Goal: Task Accomplishment & Management: Manage account settings

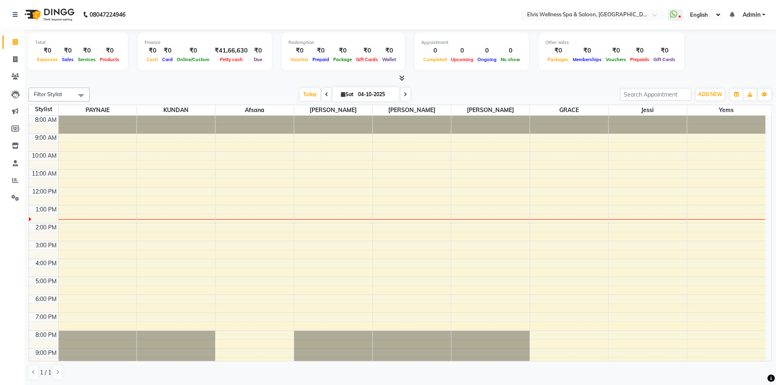
scroll to position [23, 0]
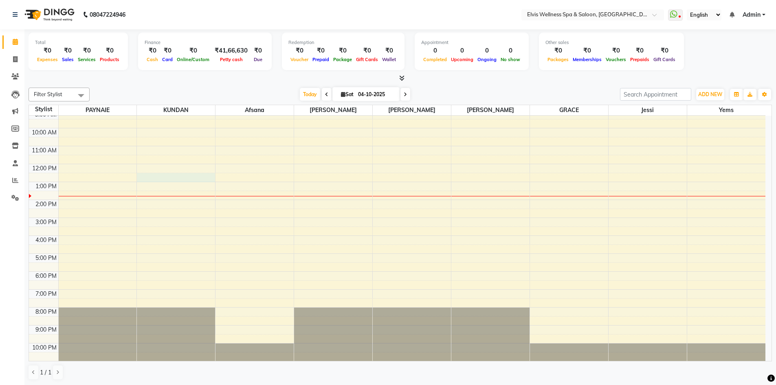
click at [143, 176] on div "8:00 AM 9:00 AM 10:00 AM 11:00 AM 12:00 PM 1:00 PM 2:00 PM 3:00 PM 4:00 PM 5:00…" at bounding box center [397, 227] width 737 height 269
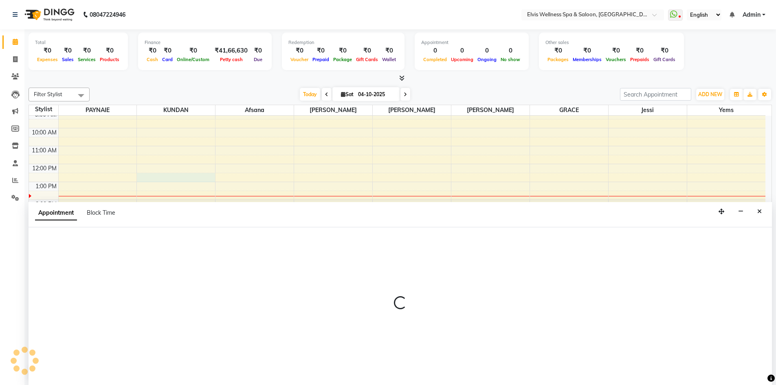
scroll to position [0, 0]
select select "24325"
select select "750"
select select "tentative"
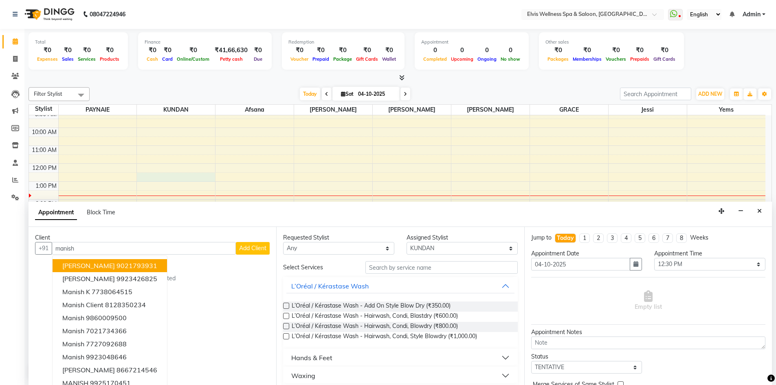
type input "manish"
click at [258, 251] on span "Add Client" at bounding box center [252, 248] width 27 height 7
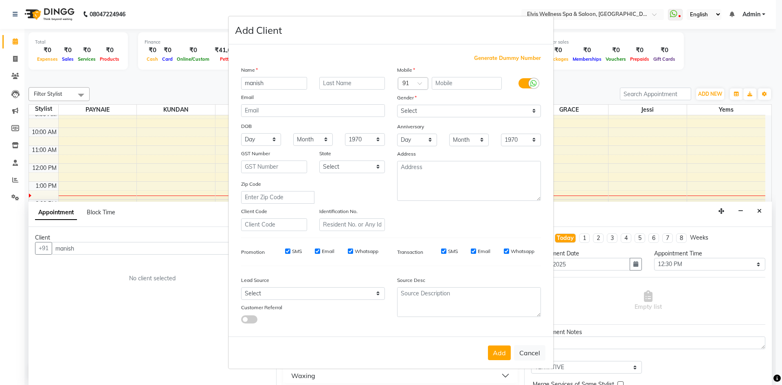
click at [507, 57] on span "Generate Dummy Number" at bounding box center [507, 58] width 67 height 8
type input "1182100000557"
checkbox input "false"
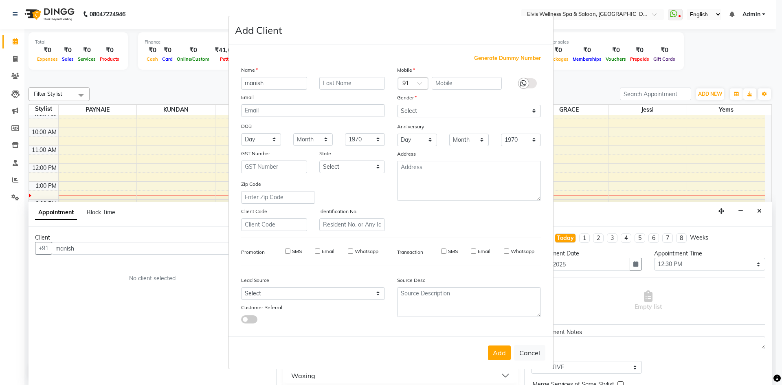
checkbox input "false"
click at [465, 108] on select "Select [DEMOGRAPHIC_DATA] [DEMOGRAPHIC_DATA] Other Prefer Not To Say" at bounding box center [469, 111] width 144 height 13
select select "[DEMOGRAPHIC_DATA]"
click at [397, 105] on select "Select [DEMOGRAPHIC_DATA] [DEMOGRAPHIC_DATA] Other Prefer Not To Say" at bounding box center [469, 111] width 144 height 13
click at [504, 355] on button "Add" at bounding box center [499, 353] width 23 height 15
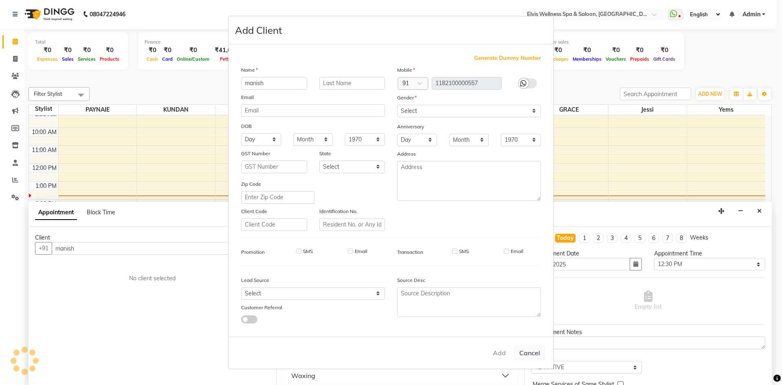
type input "1182100000557"
select select
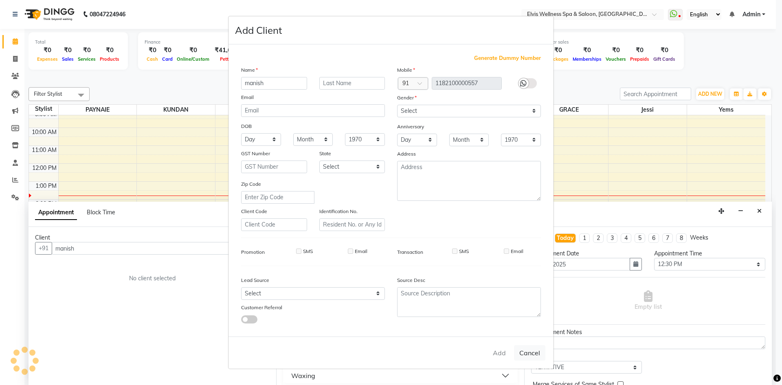
select select
checkbox input "false"
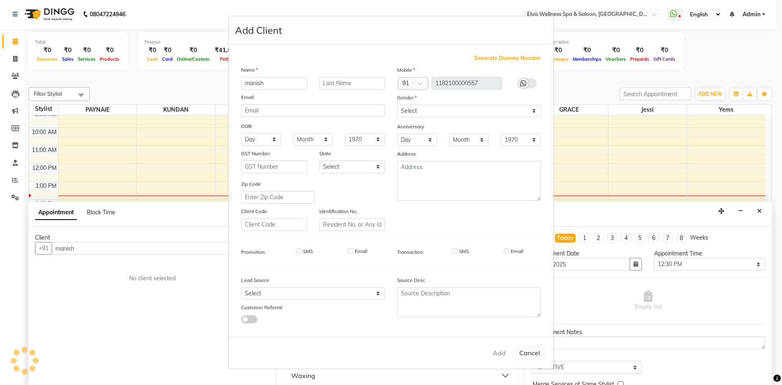
checkbox input "false"
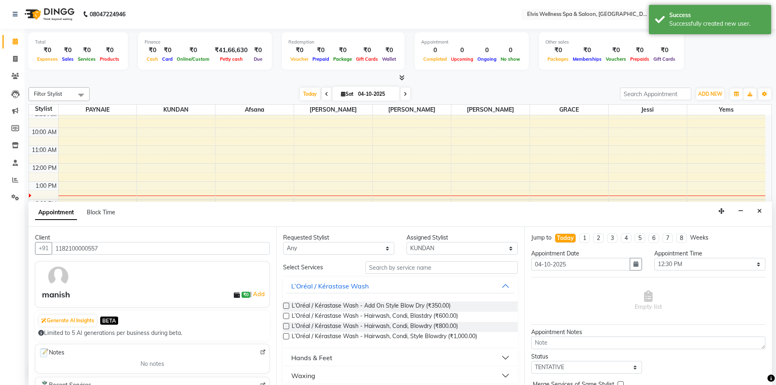
click at [287, 326] on label at bounding box center [286, 326] width 6 height 6
click at [287, 326] on input "checkbox" at bounding box center [285, 326] width 5 height 5
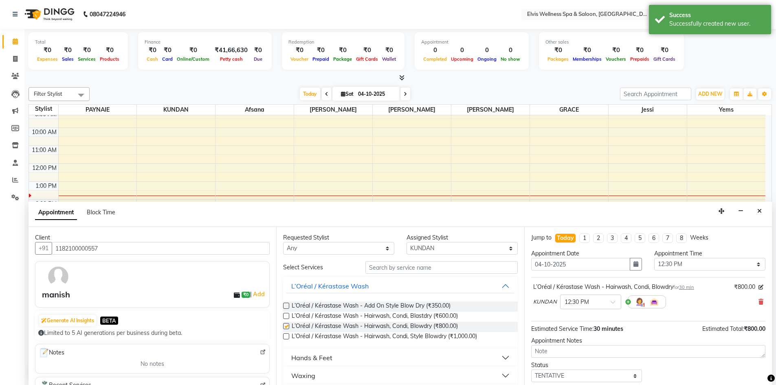
checkbox input "false"
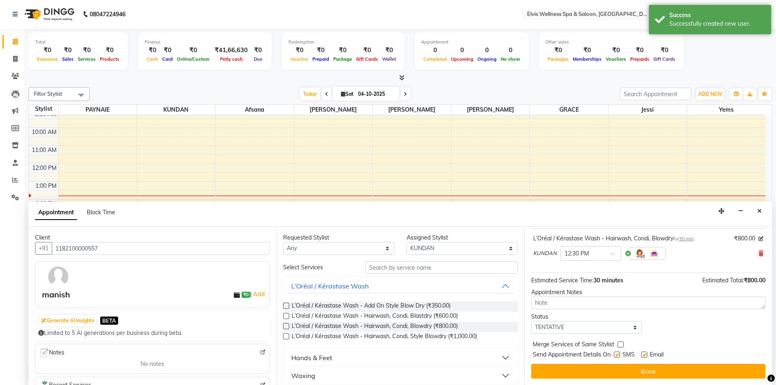
click at [619, 354] on label at bounding box center [617, 355] width 6 height 6
click at [619, 354] on input "checkbox" at bounding box center [616, 355] width 5 height 5
checkbox input "false"
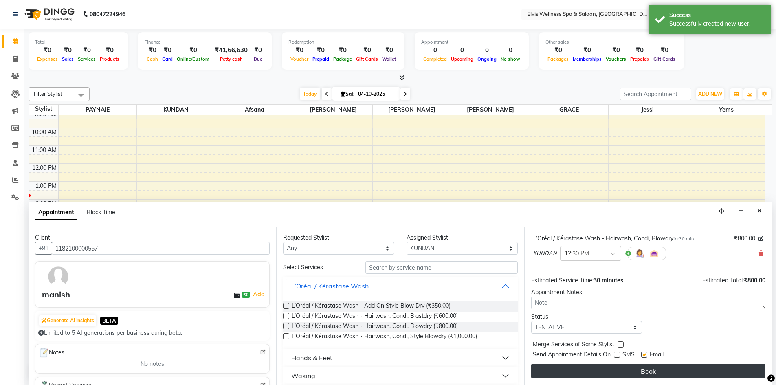
click at [621, 369] on button "Book" at bounding box center [648, 371] width 234 height 15
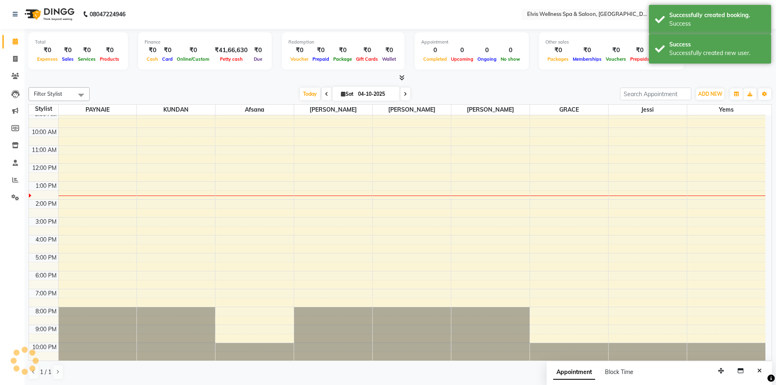
scroll to position [0, 0]
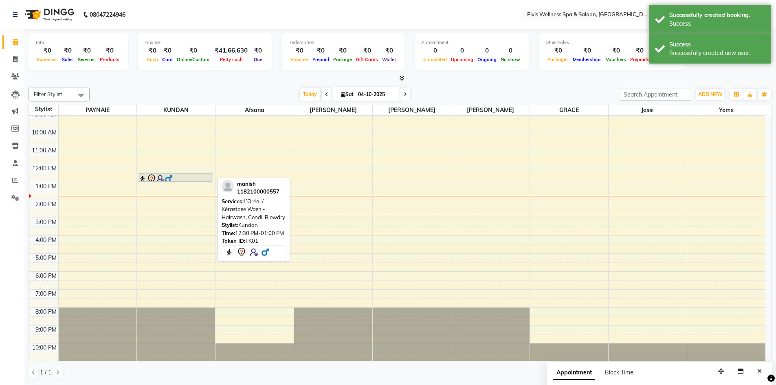
click at [153, 174] on icon at bounding box center [152, 179] width 10 height 10
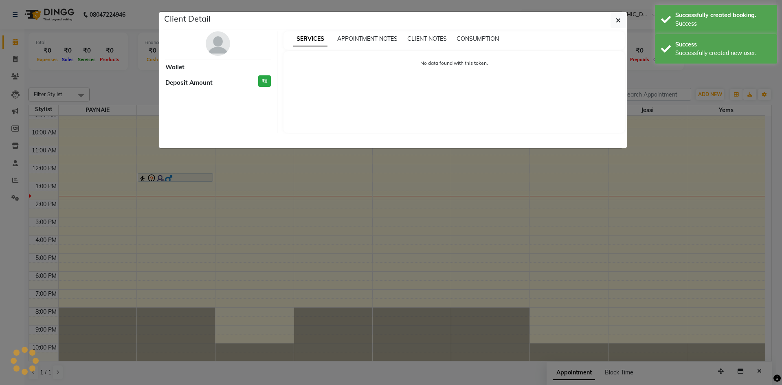
select select "7"
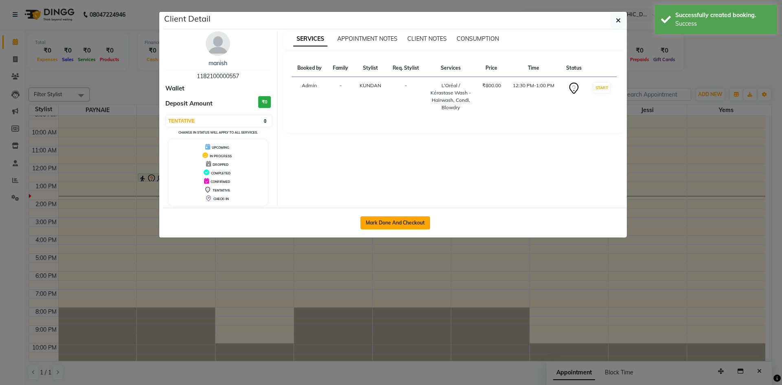
click at [369, 223] on button "Mark Done And Checkout" at bounding box center [396, 222] width 70 height 13
select select "4399"
select select "service"
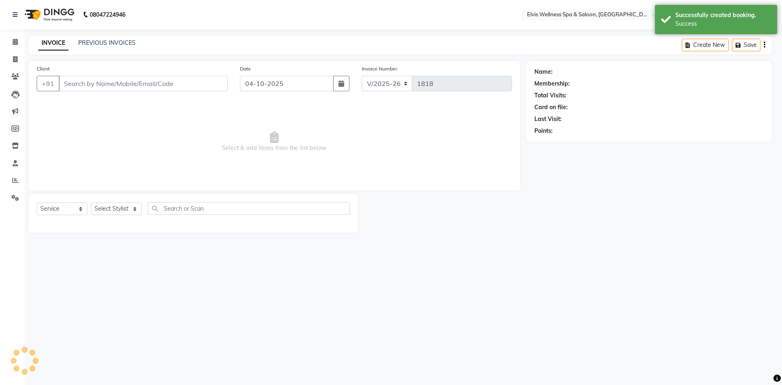
select select "3"
type input "1182100000557"
select select "24325"
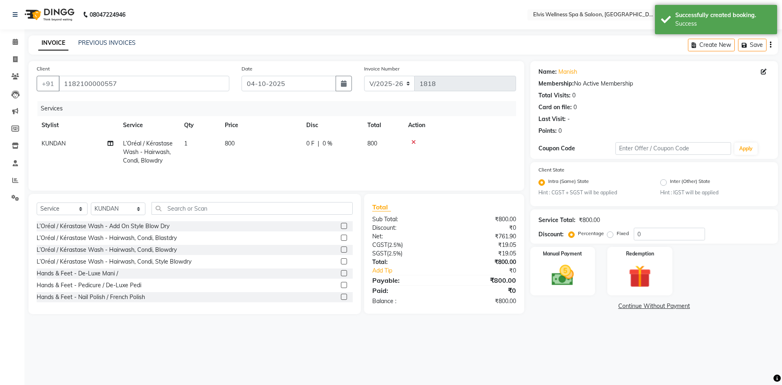
click at [229, 147] on span "800" at bounding box center [230, 143] width 10 height 7
select select "24325"
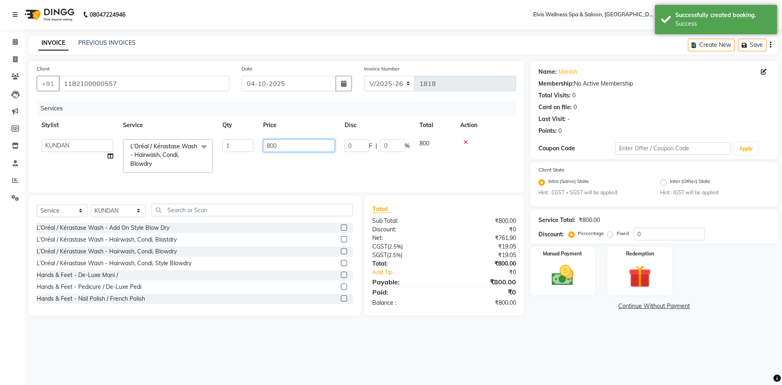
click at [271, 147] on input "800" at bounding box center [299, 145] width 72 height 13
type input "700"
click at [570, 291] on div "Manual Payment" at bounding box center [563, 271] width 68 height 50
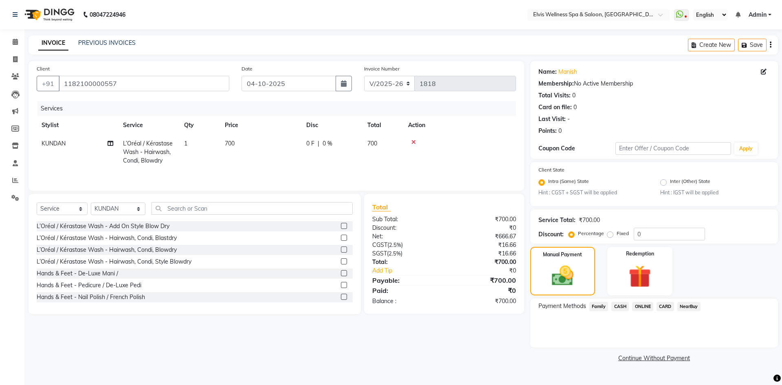
click at [646, 311] on span "ONLINE" at bounding box center [642, 306] width 21 height 9
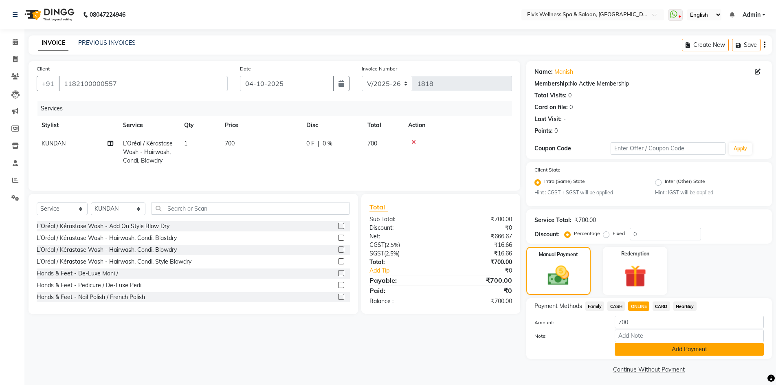
click at [655, 350] on button "Add Payment" at bounding box center [689, 349] width 149 height 13
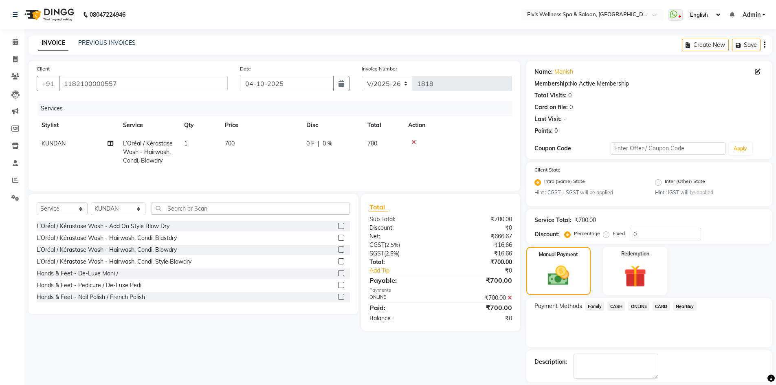
scroll to position [37, 0]
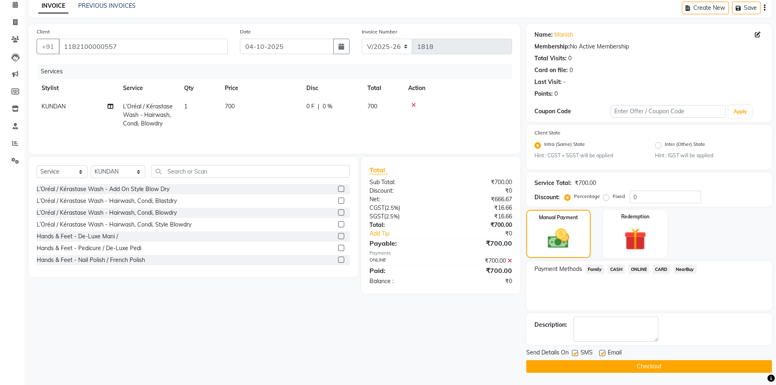
click at [575, 354] on label at bounding box center [575, 353] width 6 height 6
click at [575, 354] on input "checkbox" at bounding box center [574, 353] width 5 height 5
checkbox input "false"
click at [603, 368] on button "Checkout" at bounding box center [650, 366] width 246 height 13
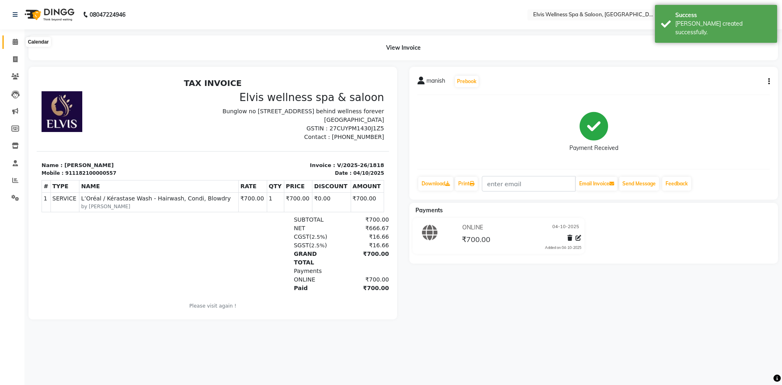
click at [15, 41] on icon at bounding box center [15, 42] width 5 height 6
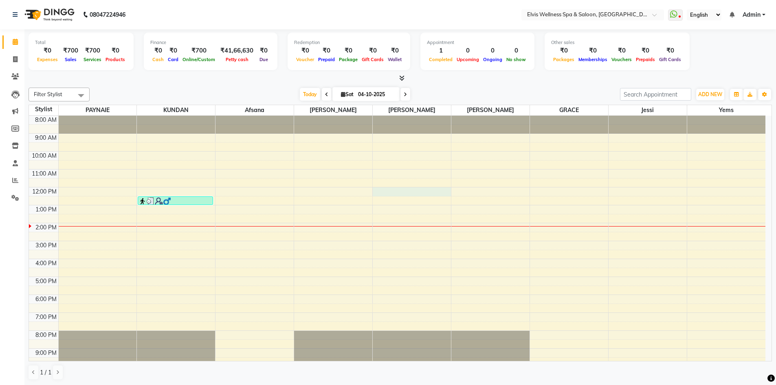
click at [384, 194] on div "8:00 AM 9:00 AM 10:00 AM 11:00 AM 12:00 PM 1:00 PM 2:00 PM 3:00 PM 4:00 PM 5:00…" at bounding box center [397, 250] width 737 height 269
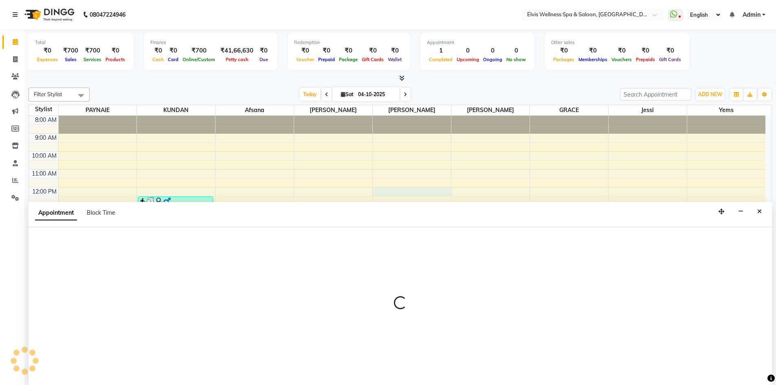
scroll to position [0, 0]
select select "62458"
select select "720"
select select "tentative"
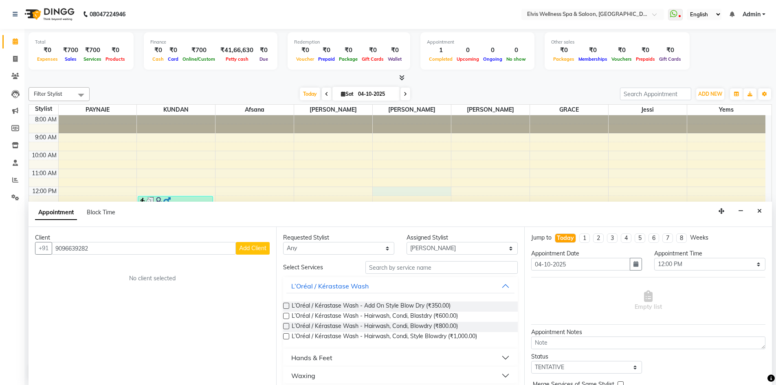
type input "9096639282"
click at [247, 251] on span "Add Client" at bounding box center [252, 248] width 27 height 7
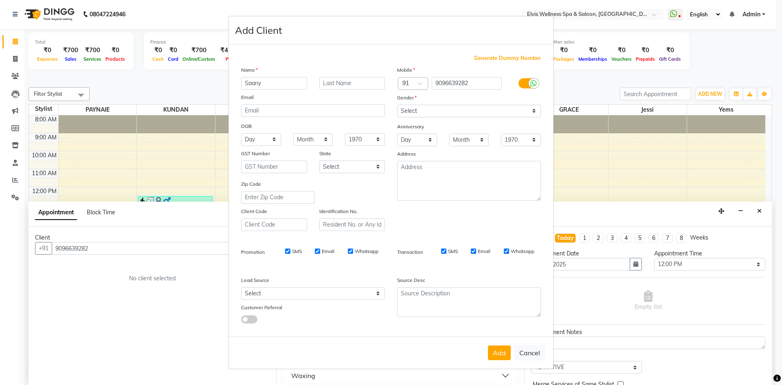
type input "Saany"
click at [464, 111] on select "Select [DEMOGRAPHIC_DATA] [DEMOGRAPHIC_DATA] Other Prefer Not To Say" at bounding box center [469, 111] width 144 height 13
select select "[DEMOGRAPHIC_DATA]"
click at [397, 105] on select "Select [DEMOGRAPHIC_DATA] [DEMOGRAPHIC_DATA] Other Prefer Not To Say" at bounding box center [469, 111] width 144 height 13
click at [497, 352] on button "Add" at bounding box center [499, 353] width 23 height 15
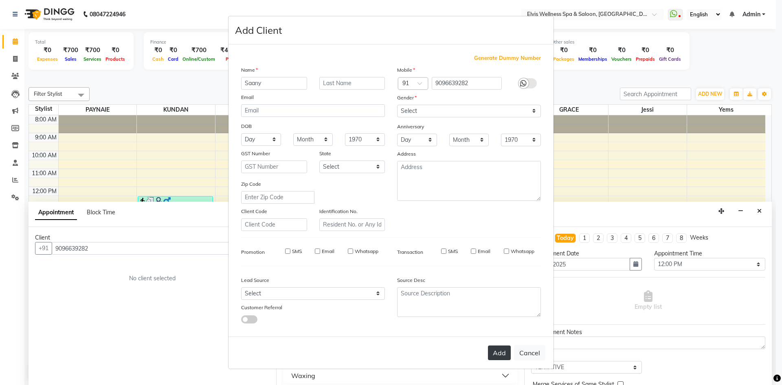
select select
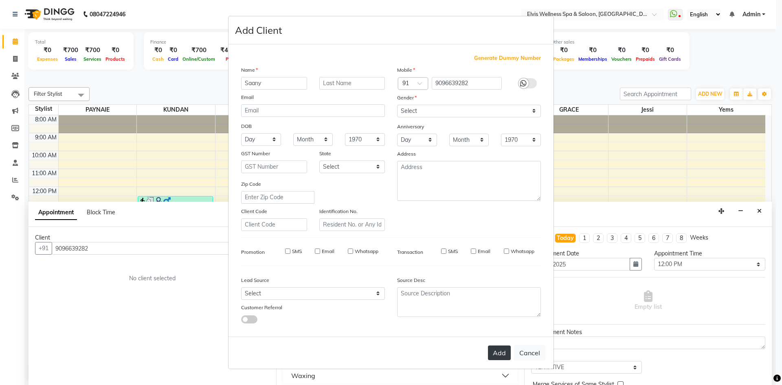
select select
checkbox input "false"
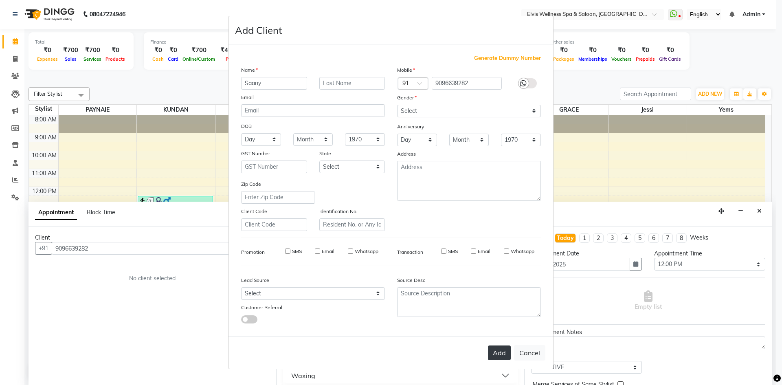
checkbox input "false"
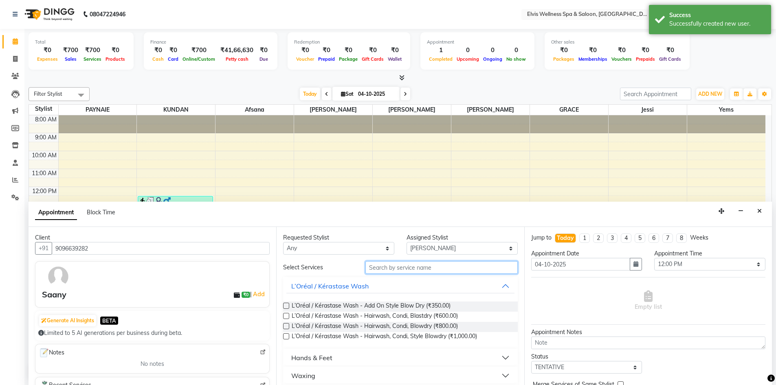
click at [394, 266] on input "text" at bounding box center [442, 267] width 152 height 13
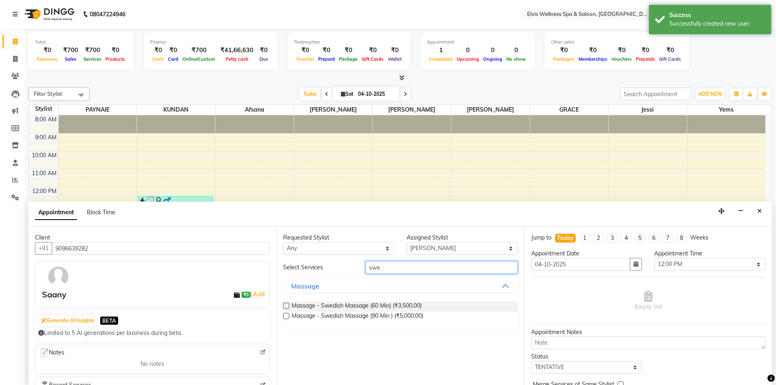
type input "swe"
click at [285, 307] on label at bounding box center [286, 306] width 6 height 6
click at [285, 307] on input "checkbox" at bounding box center [285, 306] width 5 height 5
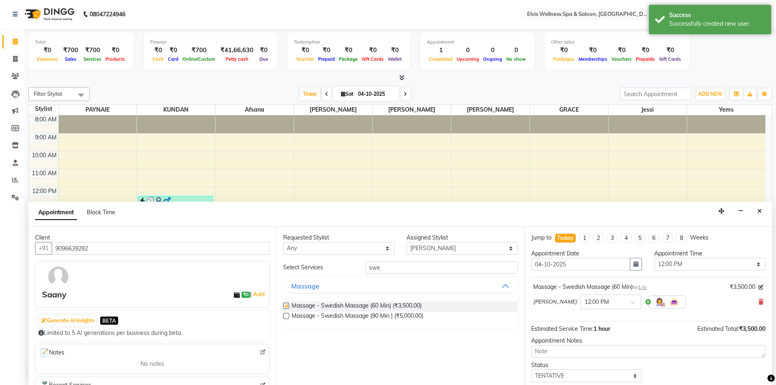
checkbox input "false"
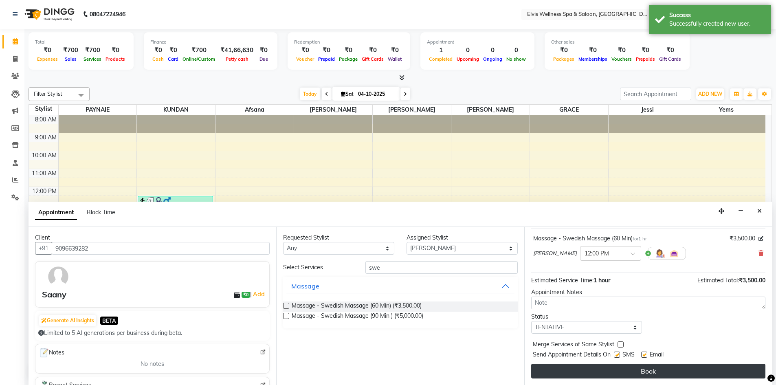
drag, startPoint x: 616, startPoint y: 357, endPoint x: 622, endPoint y: 370, distance: 14.4
click at [617, 359] on div at bounding box center [616, 356] width 5 height 9
click at [622, 370] on button "Book" at bounding box center [648, 371] width 234 height 15
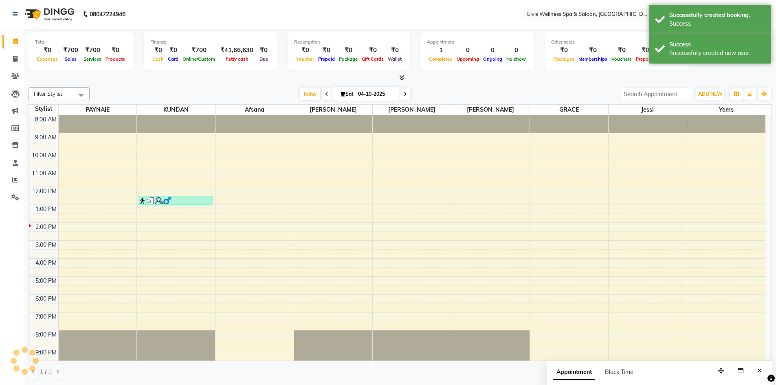
scroll to position [0, 0]
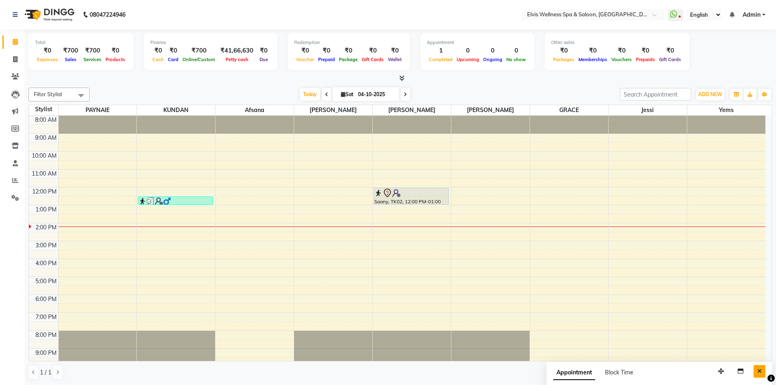
click at [762, 371] on button "Close" at bounding box center [760, 371] width 12 height 13
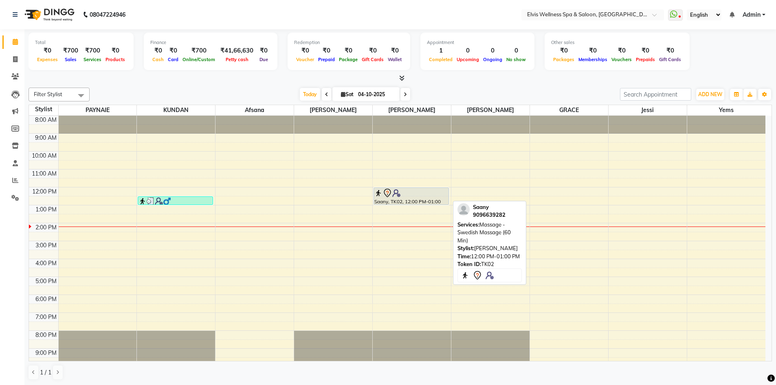
click at [419, 201] on div "Saany, TK02, 12:00 PM-01:00 PM, Massage - Swedish Massage (60 Min)" at bounding box center [411, 196] width 75 height 17
select select "7"
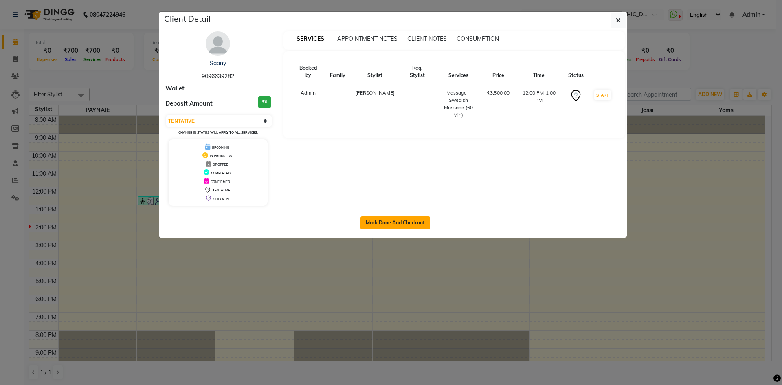
click at [384, 222] on button "Mark Done And Checkout" at bounding box center [396, 222] width 70 height 13
select select "service"
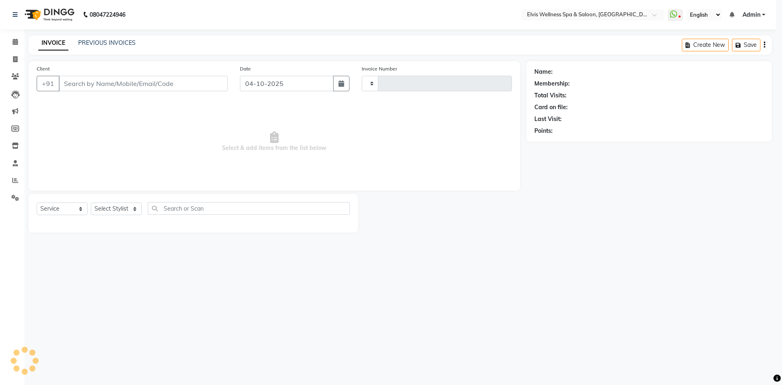
type input "1819"
select select "3"
select select "4399"
type input "9096639282"
select select "62458"
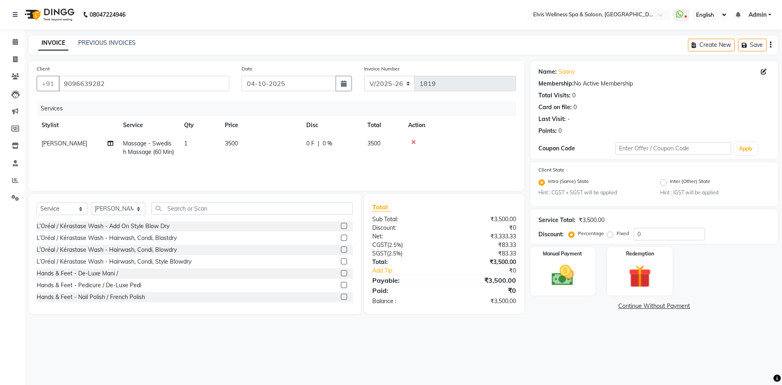
click at [225, 144] on span "3500" at bounding box center [231, 143] width 13 height 7
select select "62458"
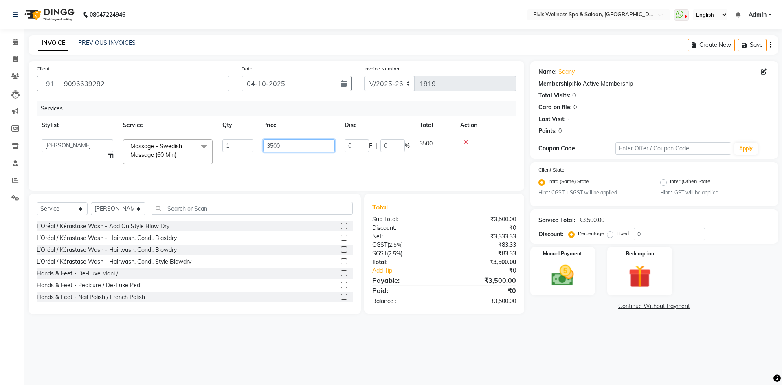
click at [271, 147] on input "3500" at bounding box center [299, 145] width 72 height 13
type input "2500"
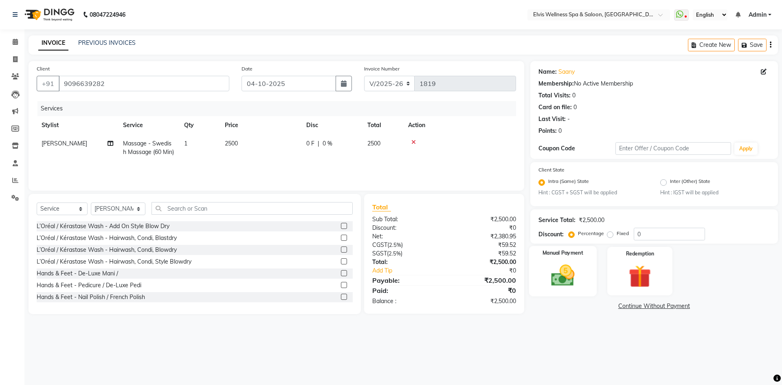
click at [547, 282] on img at bounding box center [563, 275] width 38 height 27
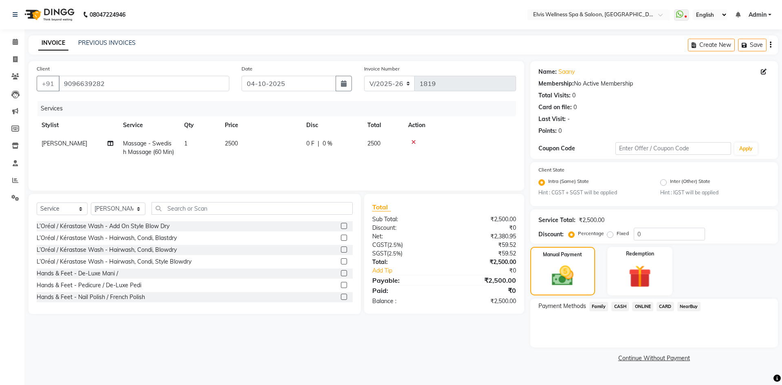
click at [646, 306] on span "ONLINE" at bounding box center [642, 306] width 21 height 9
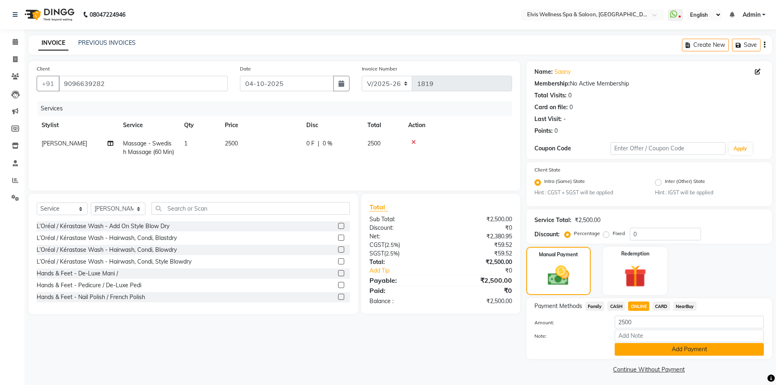
click at [679, 356] on button "Add Payment" at bounding box center [689, 349] width 149 height 13
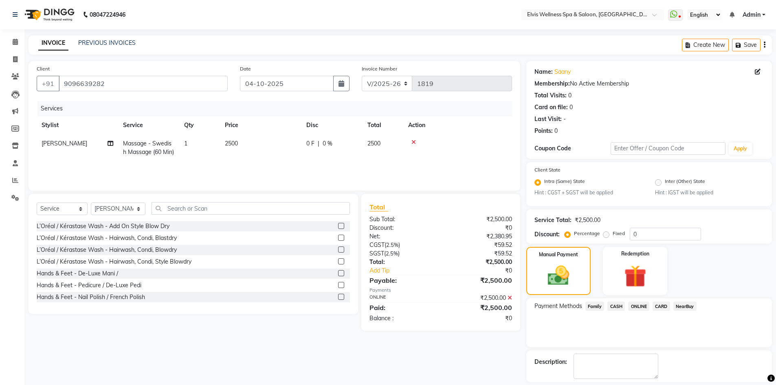
scroll to position [37, 0]
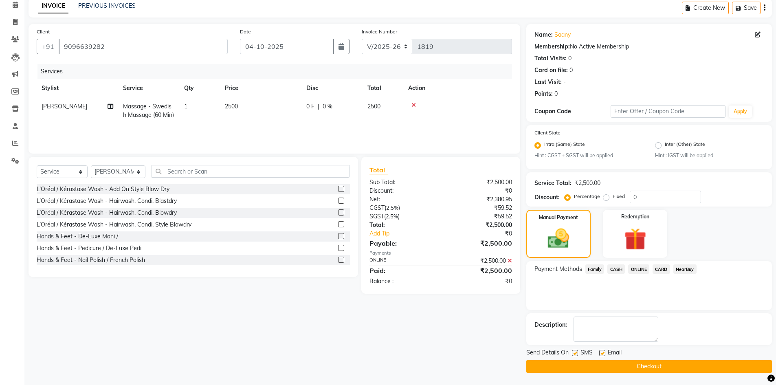
click at [577, 355] on label at bounding box center [575, 353] width 6 height 6
click at [577, 355] on input "checkbox" at bounding box center [574, 353] width 5 height 5
checkbox input "false"
click at [624, 366] on button "Checkout" at bounding box center [650, 366] width 246 height 13
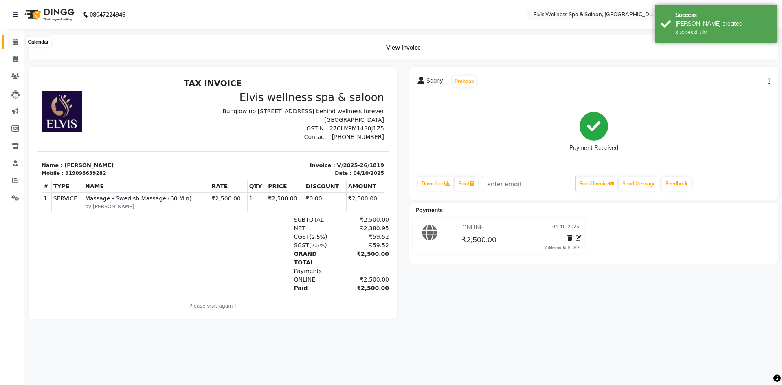
click at [18, 43] on icon at bounding box center [15, 42] width 5 height 6
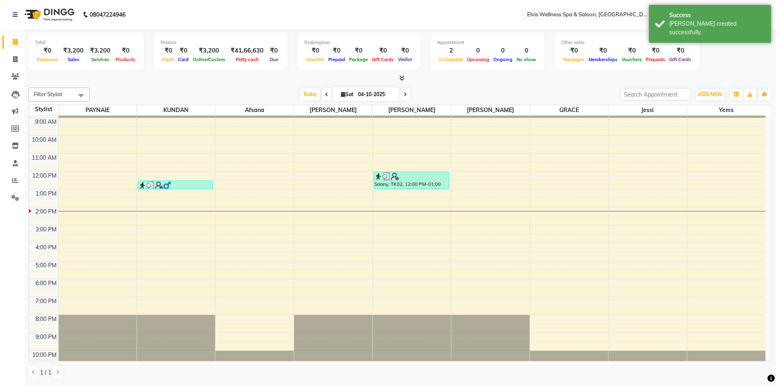
scroll to position [23, 0]
